Goal: Task Accomplishment & Management: Use online tool/utility

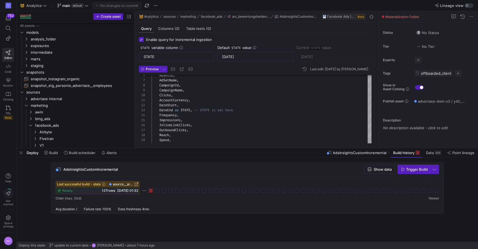
scroll to position [50, 0]
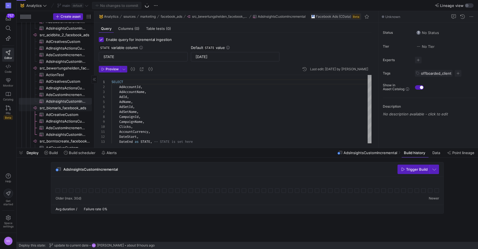
scroll to position [144, 0]
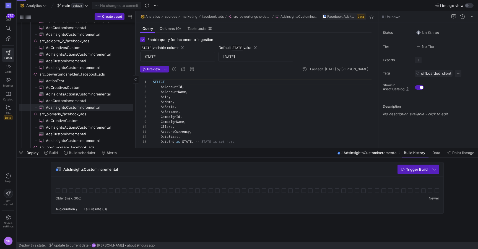
drag, startPoint x: 93, startPoint y: 86, endPoint x: 135, endPoint y: 81, distance: 42.3
click at [135, 81] on div at bounding box center [135, 79] width 0 height 137
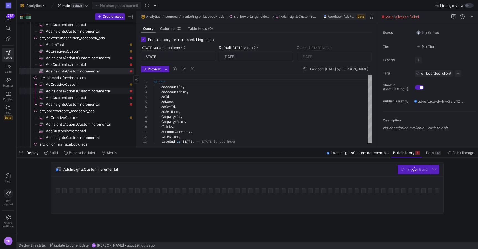
scroll to position [0, 0]
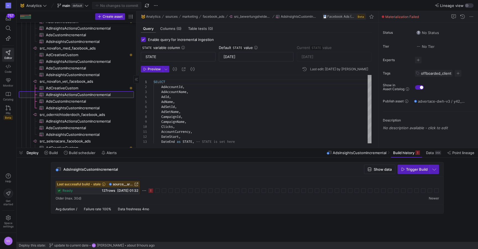
click at [90, 94] on span "AdInsightsActionsCustomIncremental​​​​​​​​​" at bounding box center [87, 94] width 82 height 6
type input "2023-01-01"
type textarea "SELECT AdAccountId, AdAccountName, AdId, AdName, AdSetId, AdSetName, CampaignId…"
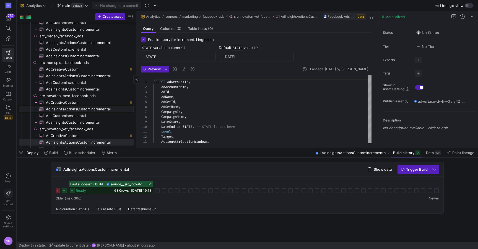
click at [105, 109] on span "AdInsightsActionsCustomIncremental​​​​​​​​​" at bounding box center [87, 109] width 82 height 6
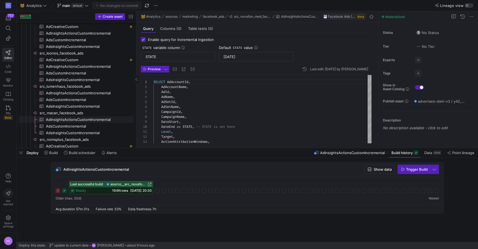
click at [88, 117] on span "AdInsightsActionsCustomIncremental​​​​​​​​​" at bounding box center [87, 119] width 82 height 6
type input "2025-16-05"
type textarea "SELECT AdAccountId, AdAccountName, AdId, AdName, AdSetId, AdSetName, CampaignId…"
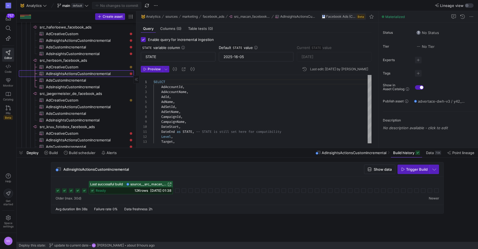
click at [91, 74] on span "AdInsightsActionsCustomIncremental​​​​​​​​​" at bounding box center [87, 73] width 82 height 6
type input "2023-08-14"
type textarea "SELECT AdAccountId, AdAccountName, AdId, AdName, AdSetId, AdSetName, CampaignId…"
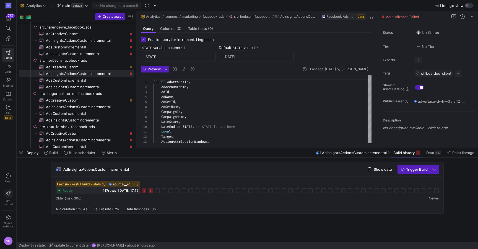
click at [150, 188] on icon at bounding box center [150, 190] width 4 height 4
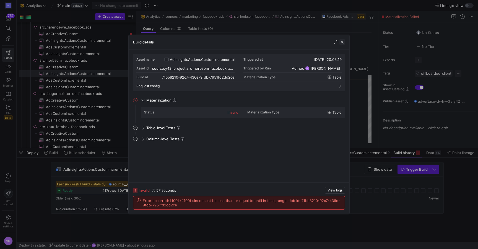
click at [342, 43] on span "button" at bounding box center [342, 42] width 6 height 6
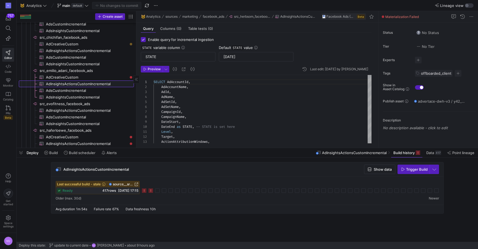
click at [96, 85] on span "AdInsightsActionsCustomIncremental​​​​​​​​​" at bounding box center [87, 84] width 82 height 6
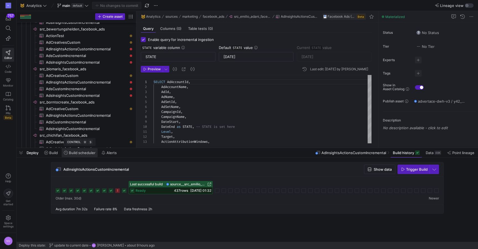
click at [80, 151] on span "Build scheduler" at bounding box center [82, 152] width 27 height 4
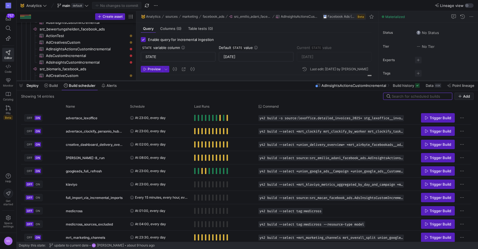
drag, startPoint x: 154, startPoint y: 148, endPoint x: 156, endPoint y: 81, distance: 67.2
click at [156, 81] on div at bounding box center [247, 81] width 461 height 2
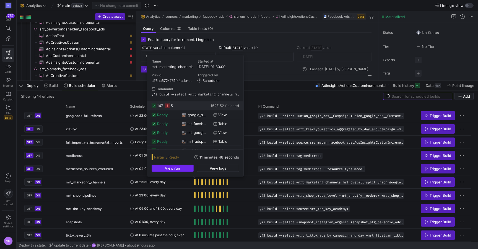
click at [183, 167] on span "button" at bounding box center [172, 168] width 41 height 7
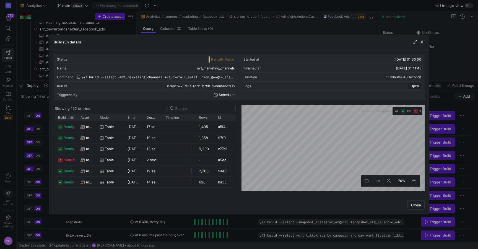
drag, startPoint x: 76, startPoint y: 117, endPoint x: 67, endPoint y: 116, distance: 8.6
click at [67, 116] on div "Build status" at bounding box center [66, 117] width 22 height 7
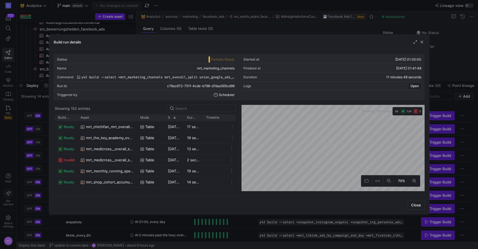
drag, startPoint x: 95, startPoint y: 119, endPoint x: 137, endPoint y: 112, distance: 41.7
click at [137, 112] on y42-list-view "Showing 152 entries Drag here to set row groups Drag here to set column labels …" at bounding box center [145, 148] width 183 height 86
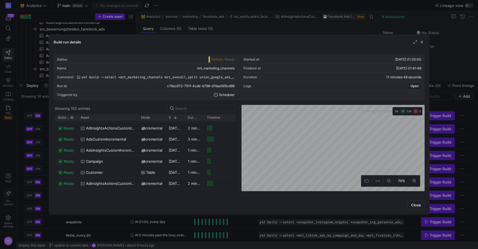
click at [63, 116] on span "Build status" at bounding box center [64, 118] width 12 height 4
click at [59, 119] on span "Build status" at bounding box center [61, 118] width 6 height 4
click at [60, 119] on span "Build status" at bounding box center [61, 118] width 6 height 4
click at [72, 117] on span at bounding box center [72, 118] width 4 height 4
click at [95, 103] on div "Status Partially Ready Started at 19/09/25, 01:30:00 Name mrt_marketing_channel…" at bounding box center [239, 122] width 371 height 137
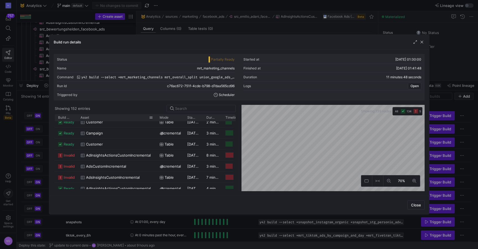
drag, startPoint x: 137, startPoint y: 117, endPoint x: 155, endPoint y: 116, distance: 18.9
click at [155, 116] on div at bounding box center [156, 117] width 2 height 7
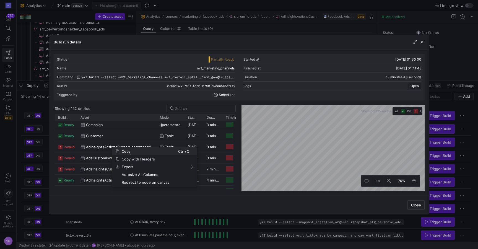
click at [127, 151] on span "Copy" at bounding box center [148, 151] width 59 height 8
click at [124, 157] on span "Copy" at bounding box center [148, 156] width 59 height 8
click at [130, 155] on span "Copy" at bounding box center [148, 156] width 59 height 8
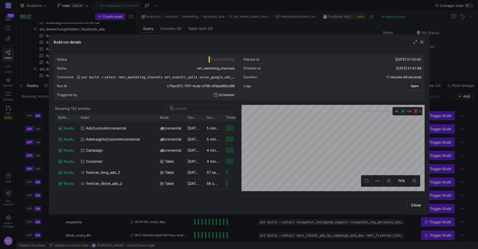
click at [420, 44] on span "button" at bounding box center [422, 42] width 6 height 6
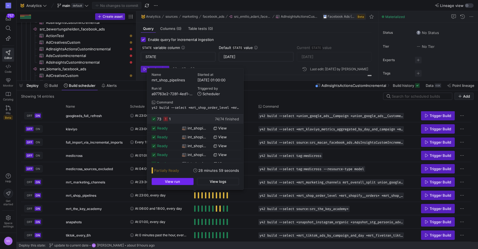
click at [181, 179] on span "button" at bounding box center [172, 181] width 41 height 7
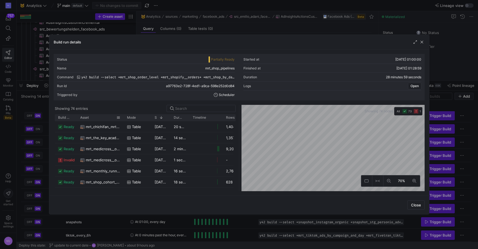
drag, startPoint x: 95, startPoint y: 117, endPoint x: 123, endPoint y: 116, distance: 27.4
click at [123, 116] on div at bounding box center [123, 117] width 2 height 7
click at [420, 41] on span "button" at bounding box center [422, 42] width 6 height 6
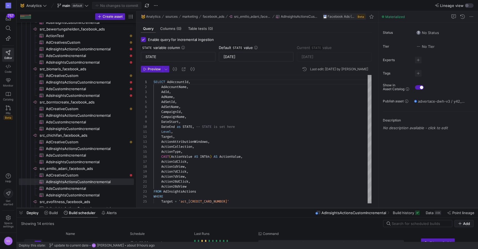
drag, startPoint x: 213, startPoint y: 81, endPoint x: 199, endPoint y: 208, distance: 127.9
click at [199, 208] on div at bounding box center [247, 208] width 461 height 2
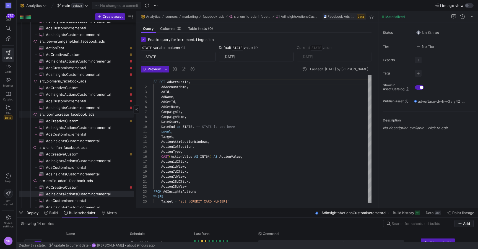
scroll to position [141, 0]
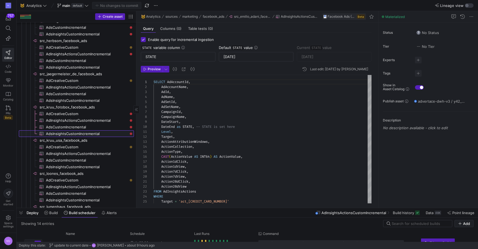
click at [89, 133] on span "AdsInsightsCustomIncremental​​​​​​​​​" at bounding box center [87, 133] width 82 height 6
type input "2023-01-01"
type textarea "SELECT AdAccountId, AdAccountName, AdId, AdName, AdSetId, AdSetName, CampaignId…"
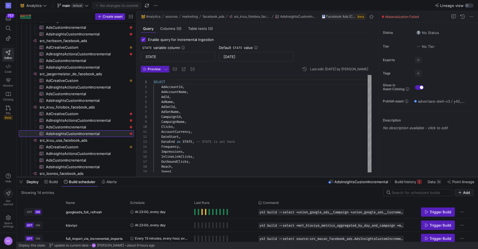
drag, startPoint x: 204, startPoint y: 207, endPoint x: 210, endPoint y: 176, distance: 31.4
click at [210, 176] on div at bounding box center [247, 177] width 461 height 2
click at [404, 180] on span "Build history" at bounding box center [404, 181] width 21 height 4
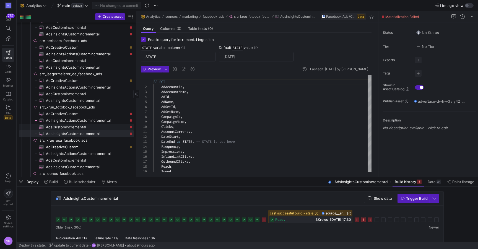
click at [85, 125] on span "AdsCustomIncremental​​​​​​​​​" at bounding box center [87, 127] width 82 height 6
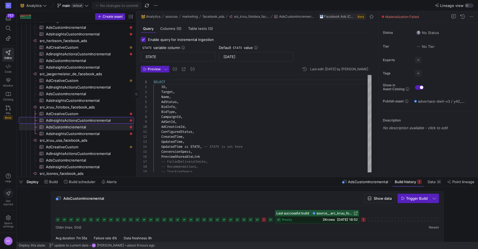
click at [104, 118] on span "AdInsightsActionsCustomIncremental​​​​​​​​​" at bounding box center [87, 120] width 82 height 6
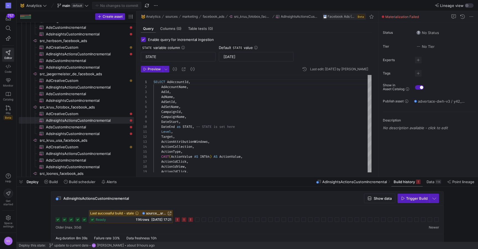
click at [191, 219] on icon at bounding box center [190, 219] width 4 height 4
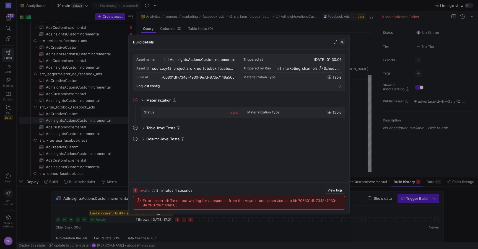
click at [343, 42] on span "button" at bounding box center [342, 42] width 6 height 6
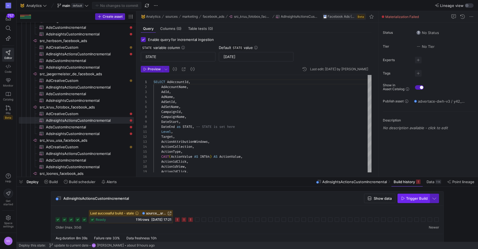
click at [410, 198] on span "Trigger Build" at bounding box center [417, 198] width 22 height 4
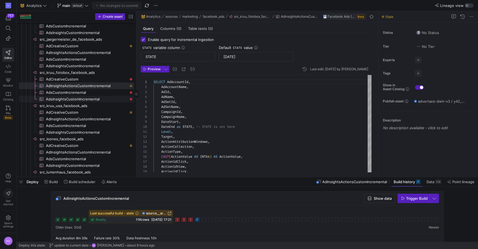
scroll to position [446, 0]
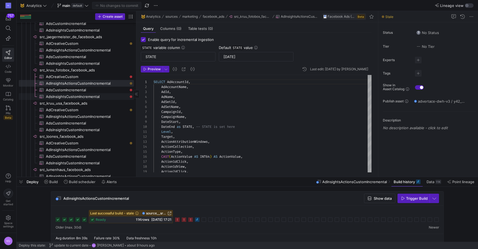
click at [78, 95] on span "AdsInsightsCustomIncremental​​​​​​​​​" at bounding box center [87, 96] width 82 height 6
type textarea "SELECT AdAccountId, AdAccountName, AdId, AdName, AdSetId, AdSetName, CampaignId…"
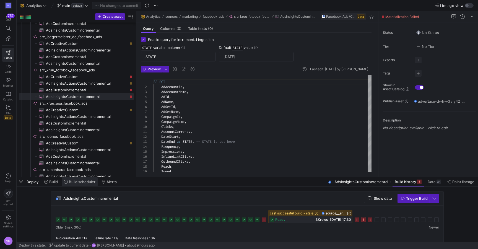
click at [83, 180] on span "Build scheduler" at bounding box center [82, 181] width 27 height 4
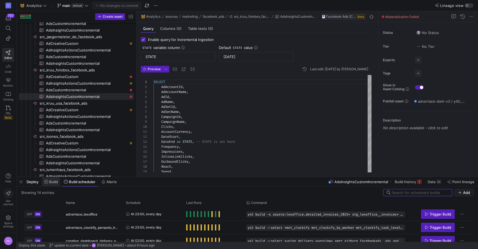
click at [52, 180] on span "Build" at bounding box center [53, 181] width 9 height 4
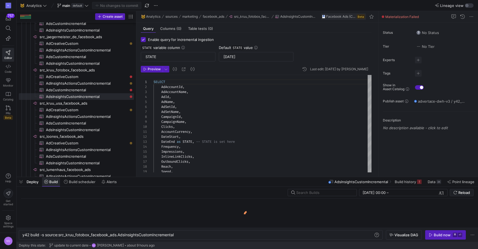
scroll to position [0, 152]
click at [182, 235] on div "y42 build -s source:src_kruu_fotobox_facebook_ads. AdsInsightsCustomIncremental" at bounding box center [197, 234] width 351 height 4
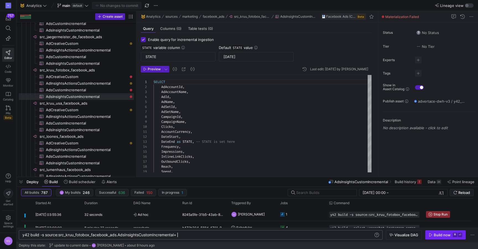
type textarea "y42 build -s source:src_kruu_fotobox_facebook_ads.AdsInsightsCustomIncremental+"
click at [436, 234] on div "Build now" at bounding box center [441, 234] width 17 height 4
click at [88, 88] on span "AdsCustomIncremental​​​​​​​​​" at bounding box center [87, 90] width 82 height 6
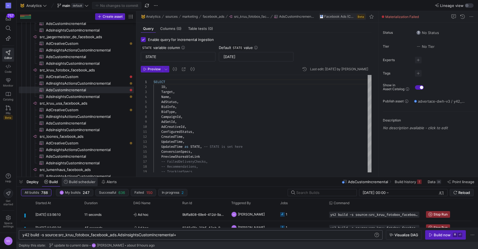
click at [86, 183] on span "Build scheduler" at bounding box center [82, 181] width 27 height 4
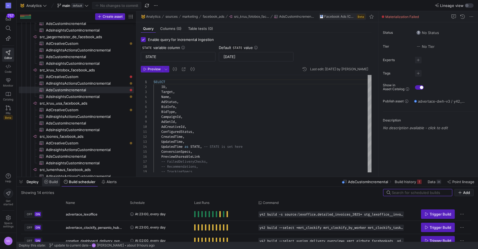
click at [54, 180] on span "Build" at bounding box center [53, 181] width 9 height 4
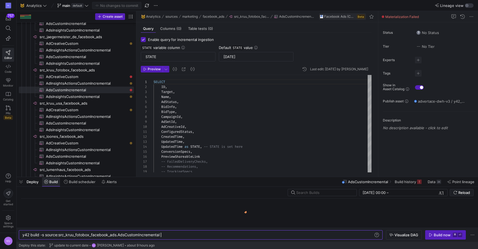
scroll to position [0, 138]
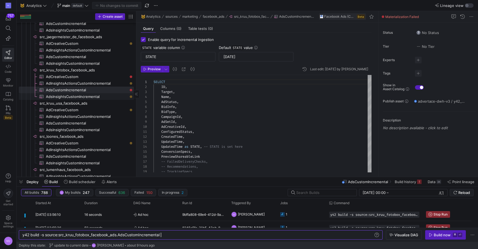
click at [87, 95] on span "AdsInsightsCustomIncremental​​​​​​​​​" at bounding box center [87, 96] width 82 height 6
type textarea "SELECT AdAccountId, AdAccountName, AdId, AdName, AdSetId, AdSetName, CampaignId…"
type textarea "y42 build -s source:src_kruu_fotobox_facebook_ads.AdsInsightsCustomIncremental"
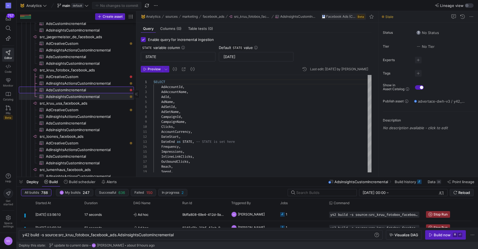
click at [86, 90] on span "AdsCustomIncremental​​​​​​​​​" at bounding box center [87, 90] width 82 height 6
type textarea "SELECT ID, Target, Name, AdStatus, BidInfo, BidType, CampaignId, AdSetId, AdCre…"
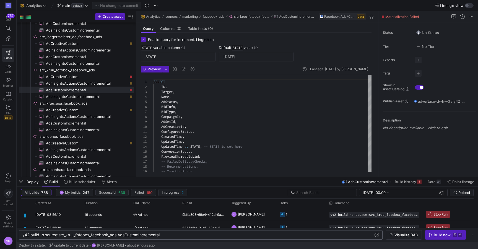
scroll to position [0, 138]
click at [168, 235] on div "y42 build -s source:src_kruu_fotobox_facebook_ads. AdsCustomIncremental" at bounding box center [197, 234] width 351 height 4
type textarea "y42 build -s source:src_kruu_fotobox_facebook_ads.AdsCustomIncremental+"
click at [440, 235] on div "Build now" at bounding box center [441, 234] width 17 height 4
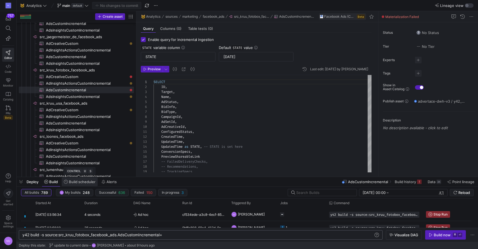
click at [81, 181] on span "Build scheduler" at bounding box center [82, 181] width 27 height 4
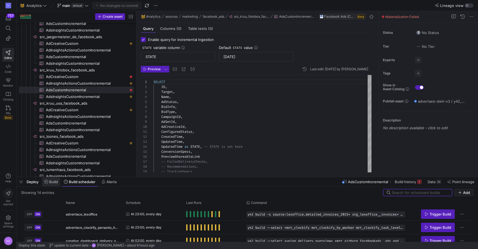
click at [51, 179] on span "Build" at bounding box center [53, 181] width 9 height 4
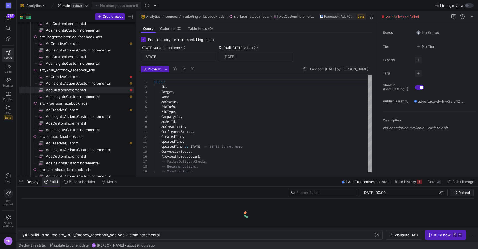
scroll to position [0, 138]
click at [97, 83] on span "AdInsightsActionsCustomIncremental​​​​​​​​​" at bounding box center [87, 83] width 82 height 6
type textarea "SELECT AdAccountId, AdAccountName, AdId, AdName, AdSetId, AdSetName, CampaignId…"
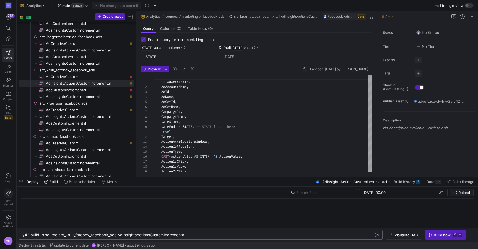
scroll to position [0, 164]
click at [198, 235] on div "y42 build -s source:src_kruu_fotobox_facebook_ads. AdInsightsActionsCustomIncre…" at bounding box center [197, 234] width 351 height 4
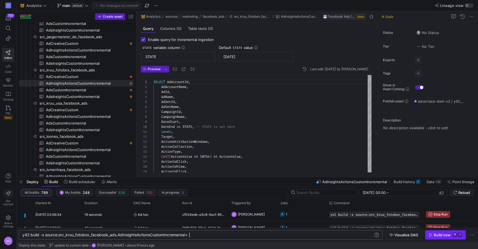
type textarea "y42 build -s source:src_kruu_fotobox_facebook_ads.AdInsightsActionsCustomIncrem…"
click at [440, 236] on div "Build now" at bounding box center [441, 234] width 17 height 4
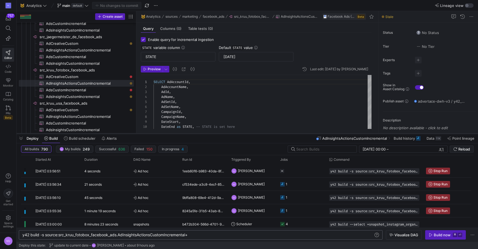
drag, startPoint x: 246, startPoint y: 176, endPoint x: 255, endPoint y: 133, distance: 44.3
click at [255, 133] on div at bounding box center [247, 133] width 461 height 2
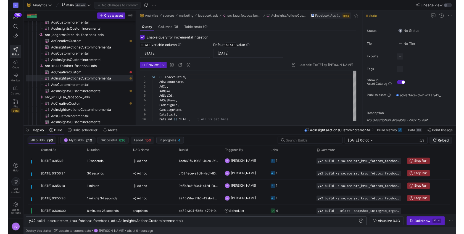
scroll to position [50, 0]
